Goal: Task Accomplishment & Management: Complete application form

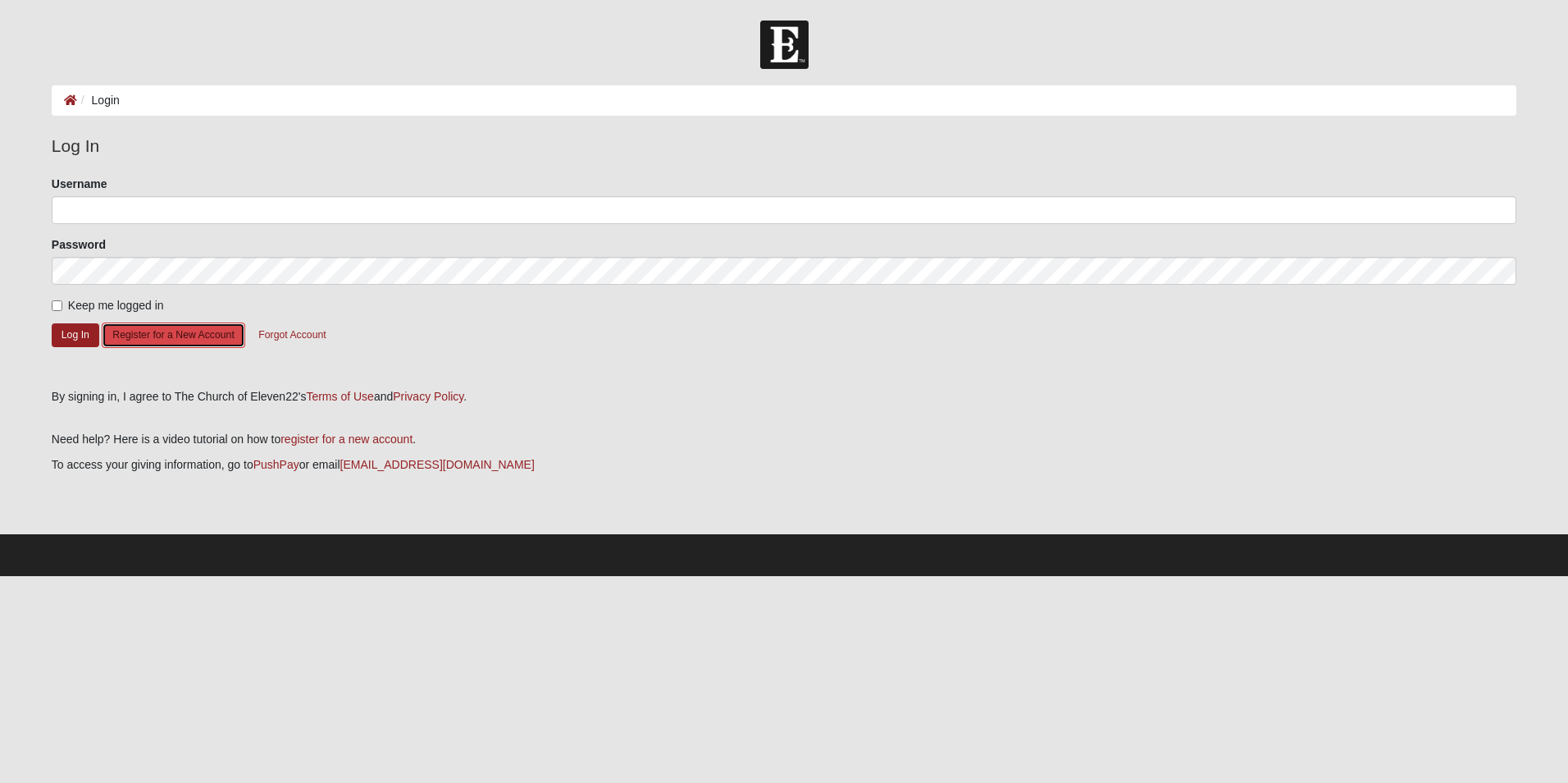
click at [157, 339] on button "Register for a New Account" at bounding box center [173, 335] width 143 height 26
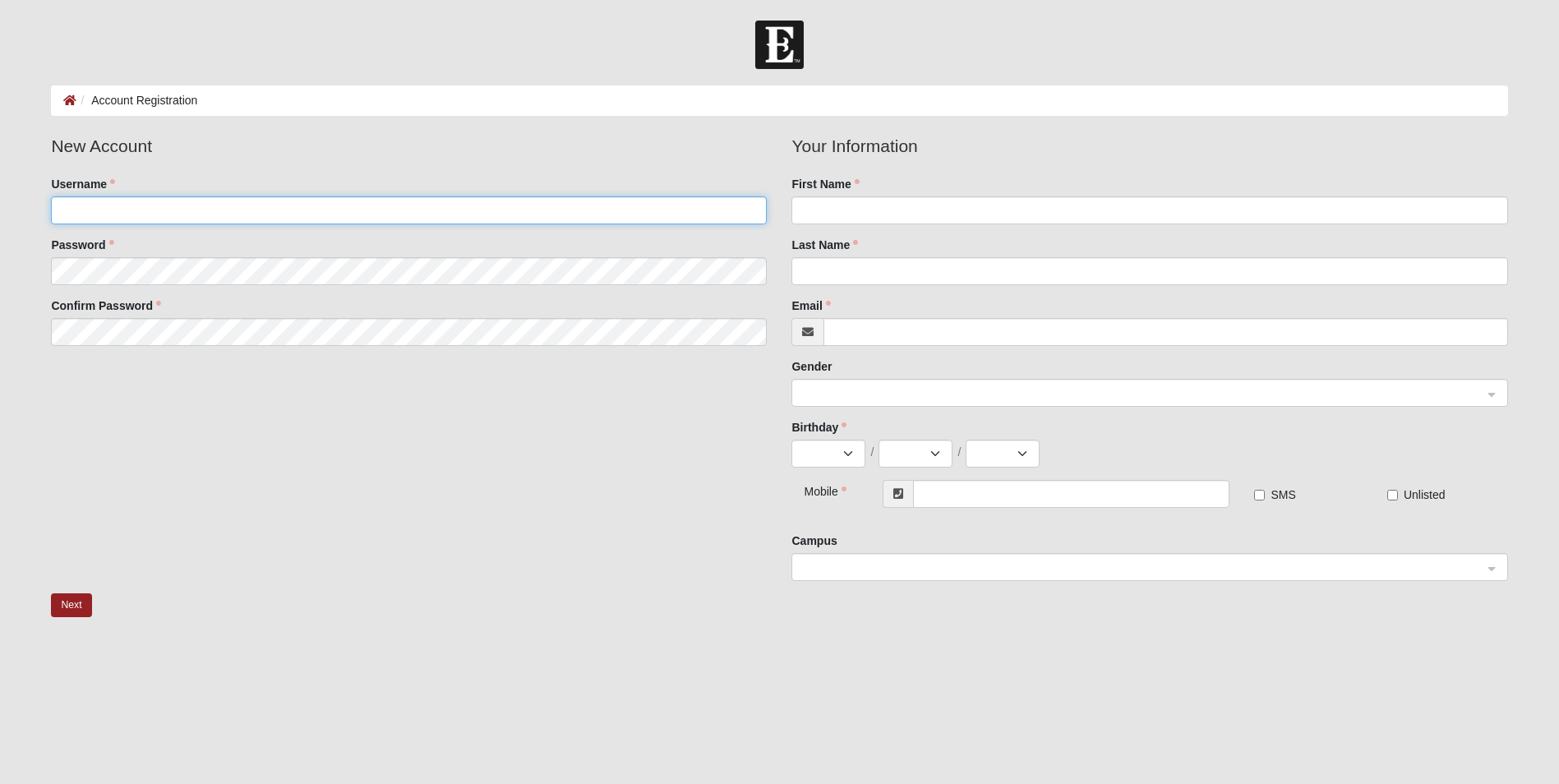
click at [135, 209] on input "Username" at bounding box center [409, 210] width 716 height 28
